Goal: Navigation & Orientation: Find specific page/section

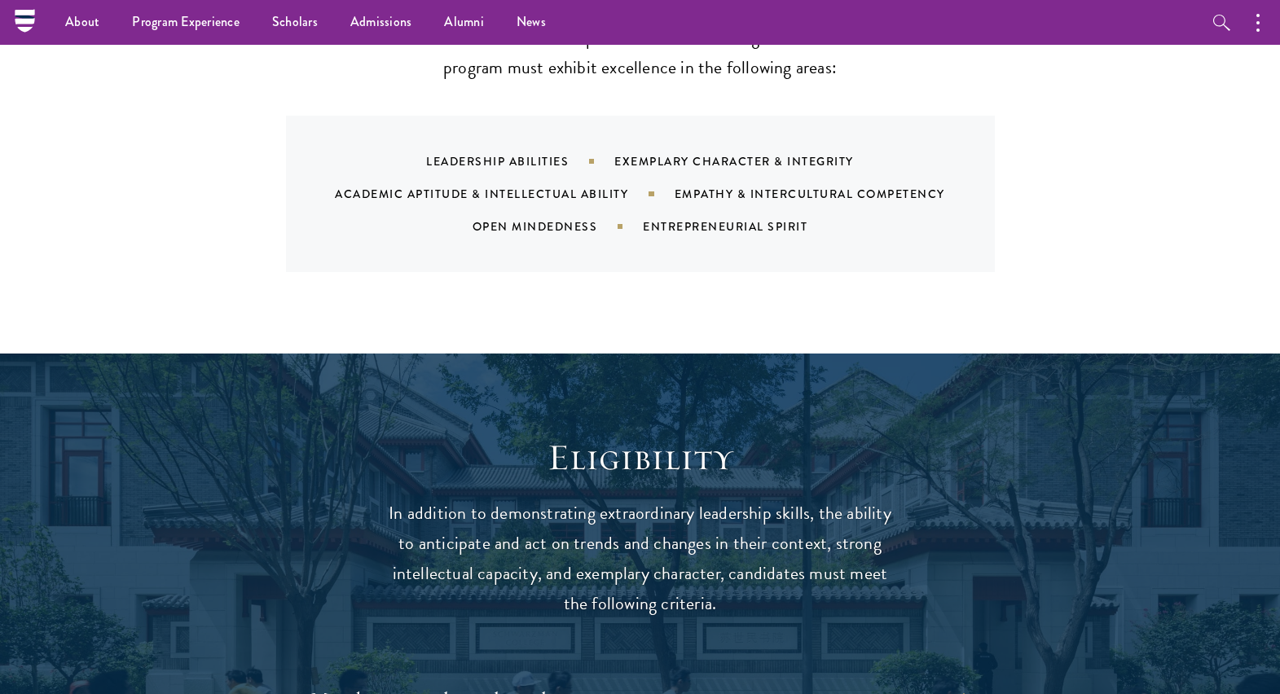
scroll to position [1680, 0]
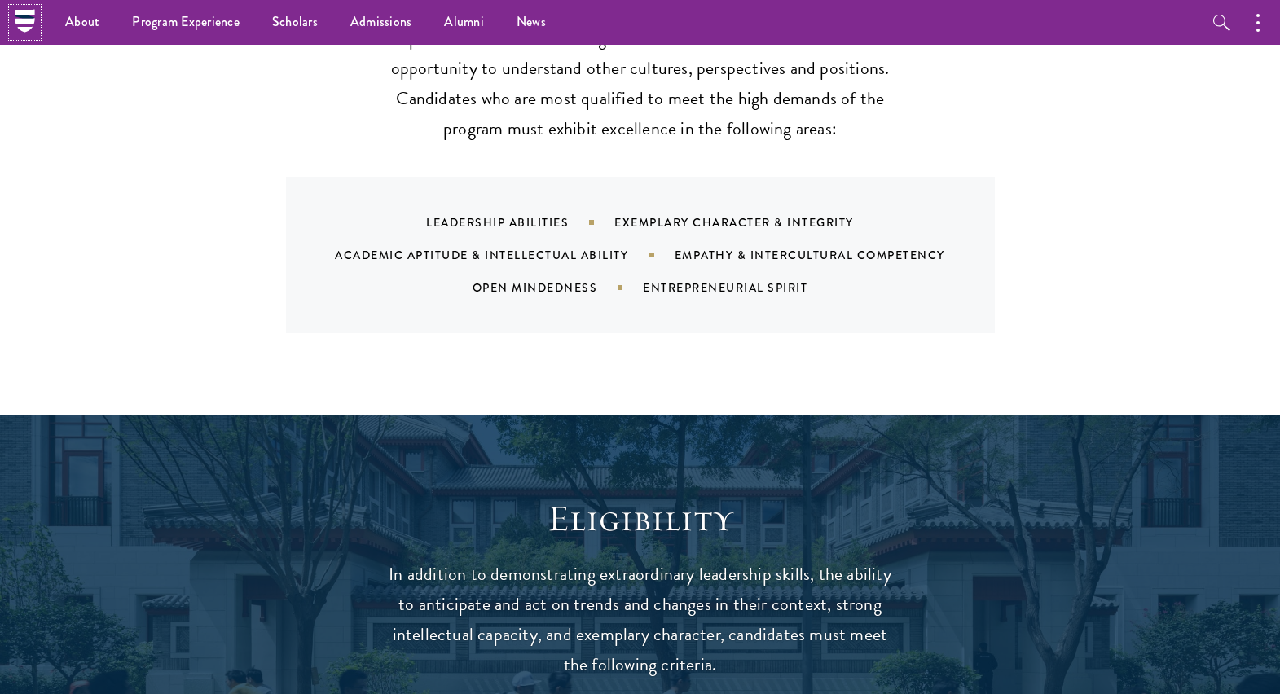
click at [20, 15] on icon at bounding box center [25, 16] width 20 height 3
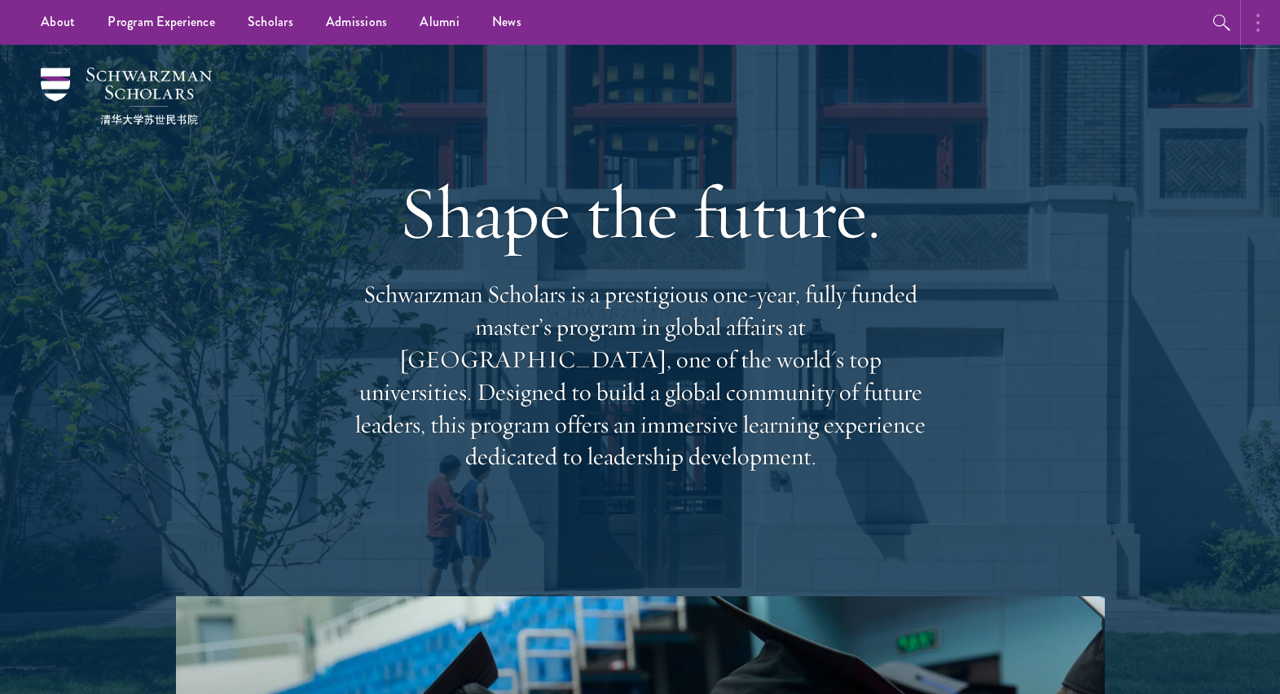
click at [1260, 16] on button "button" at bounding box center [1262, 22] width 36 height 45
click at [1049, 21] on icon "button" at bounding box center [1046, 23] width 17 height 16
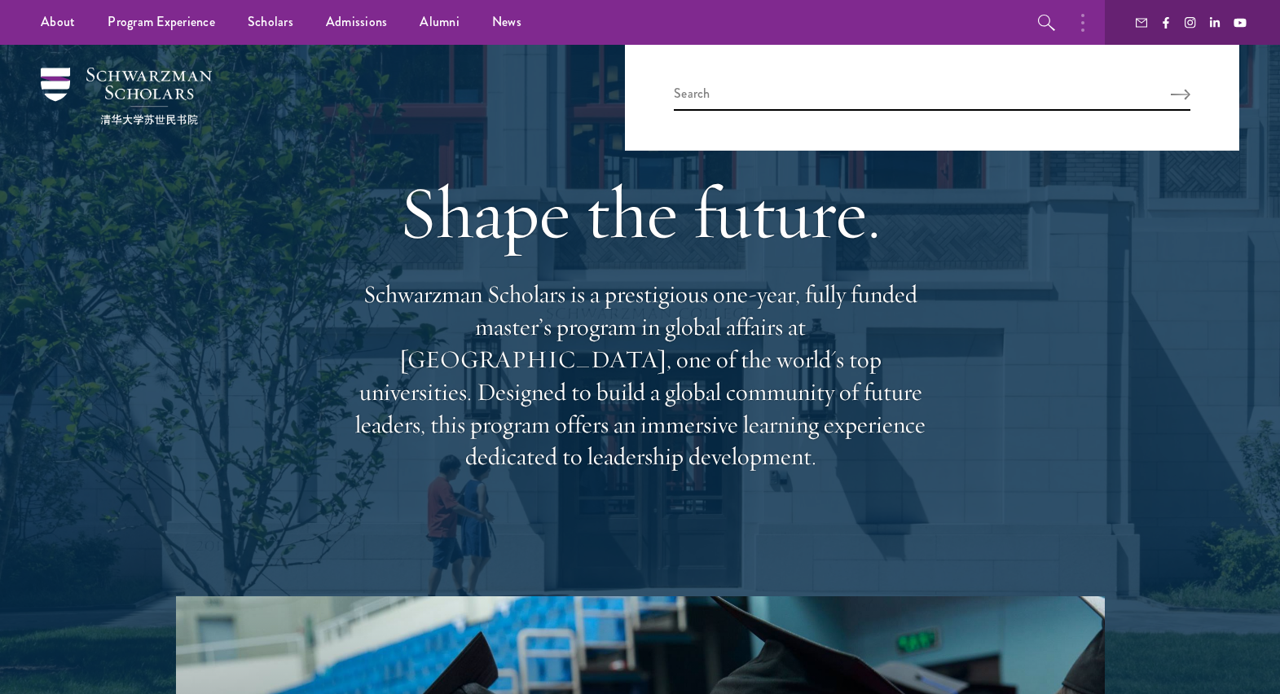
click at [686, 390] on p "Schwarzman Scholars is a prestigious one-year, fully funded master’s program in…" at bounding box center [640, 376] width 587 height 195
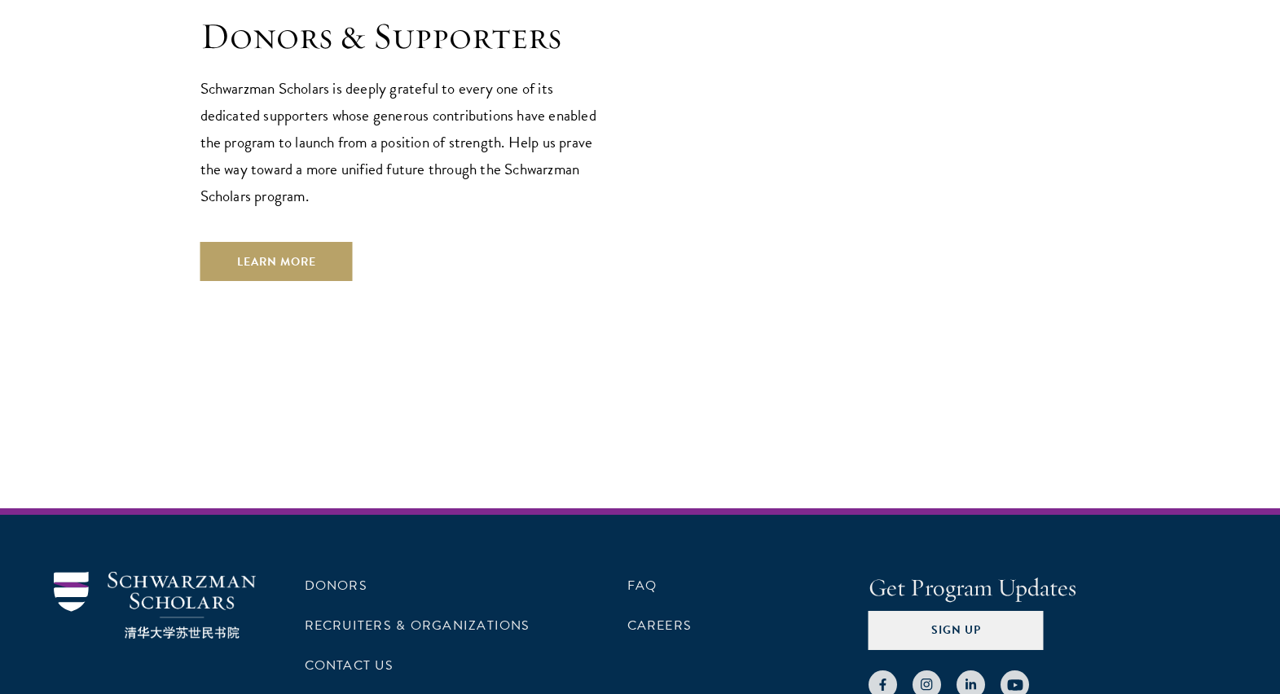
scroll to position [4924, 0]
